Goal: Find specific page/section: Find specific page/section

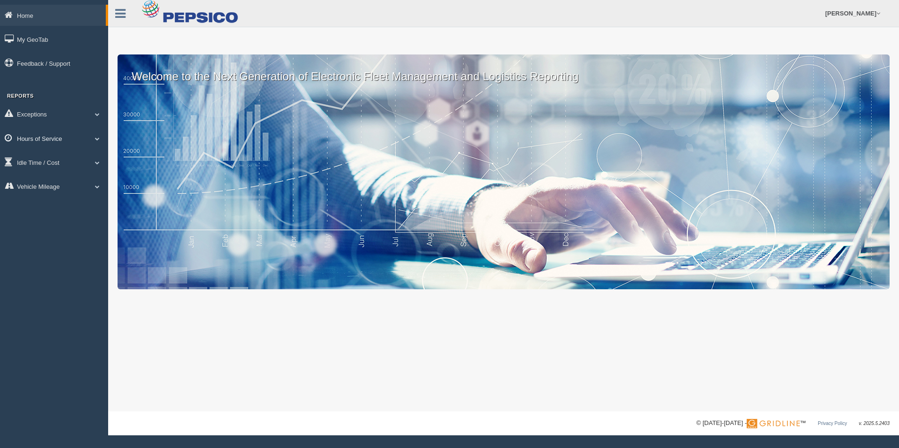
click at [36, 137] on link "Hours of Service" at bounding box center [54, 138] width 108 height 21
click at [69, 162] on link "HOS Explanation Reports" at bounding box center [61, 160] width 89 height 17
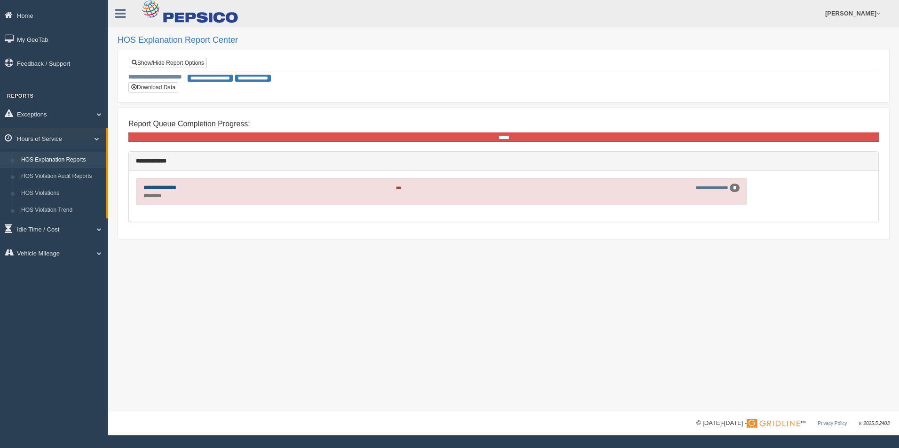
click at [175, 186] on link "**********" at bounding box center [159, 188] width 33 height 6
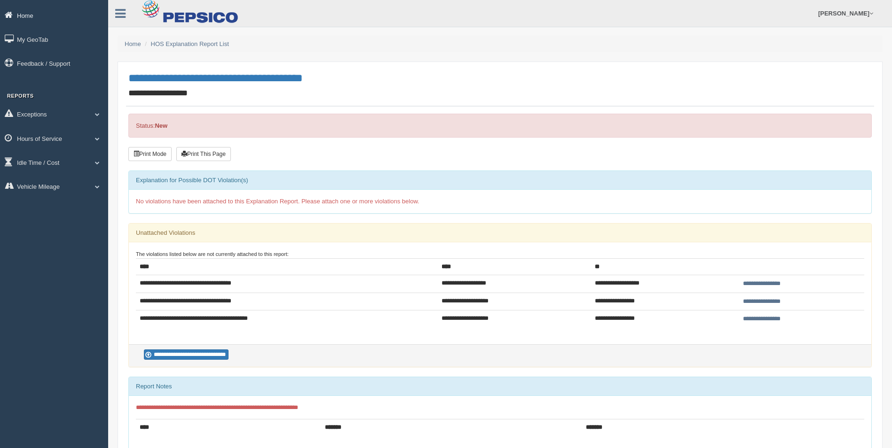
click at [16, 17] on icon at bounding box center [11, 15] width 12 height 8
